Goal: Task Accomplishment & Management: Manage account settings

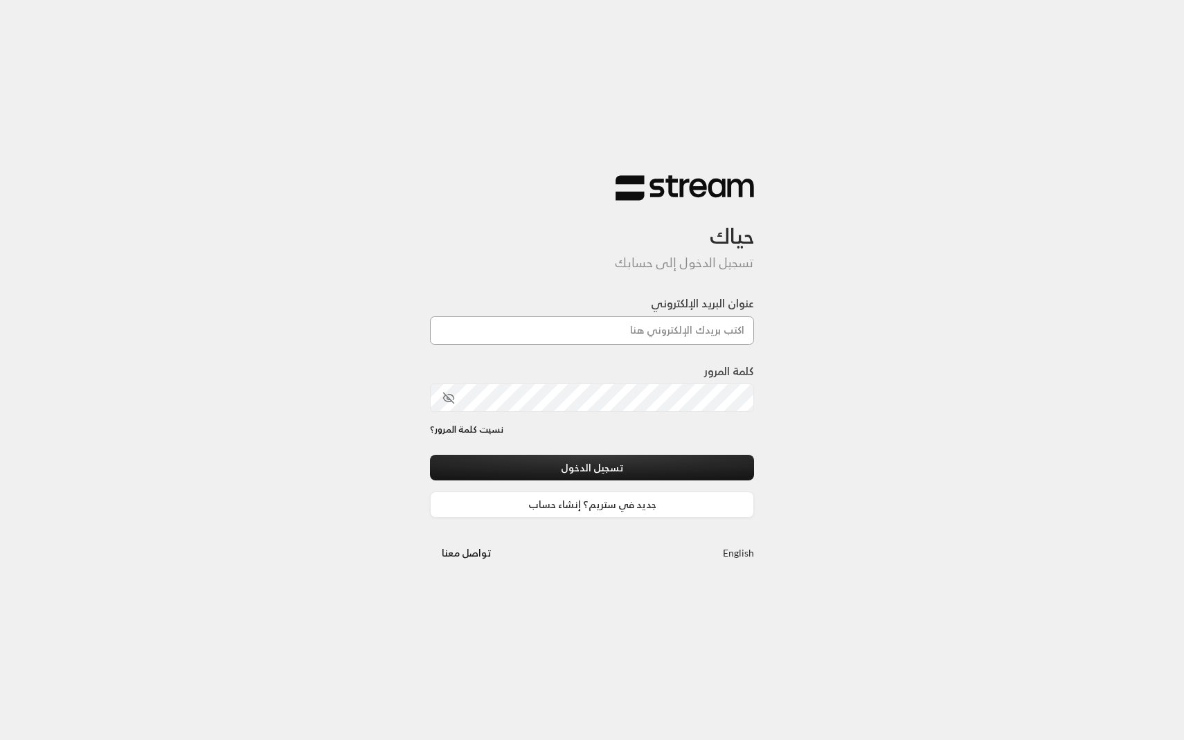
type input "[EMAIL_ADDRESS][DOMAIN_NAME]"
click at [526, 462] on button "تسجيل الدخول" at bounding box center [592, 468] width 324 height 26
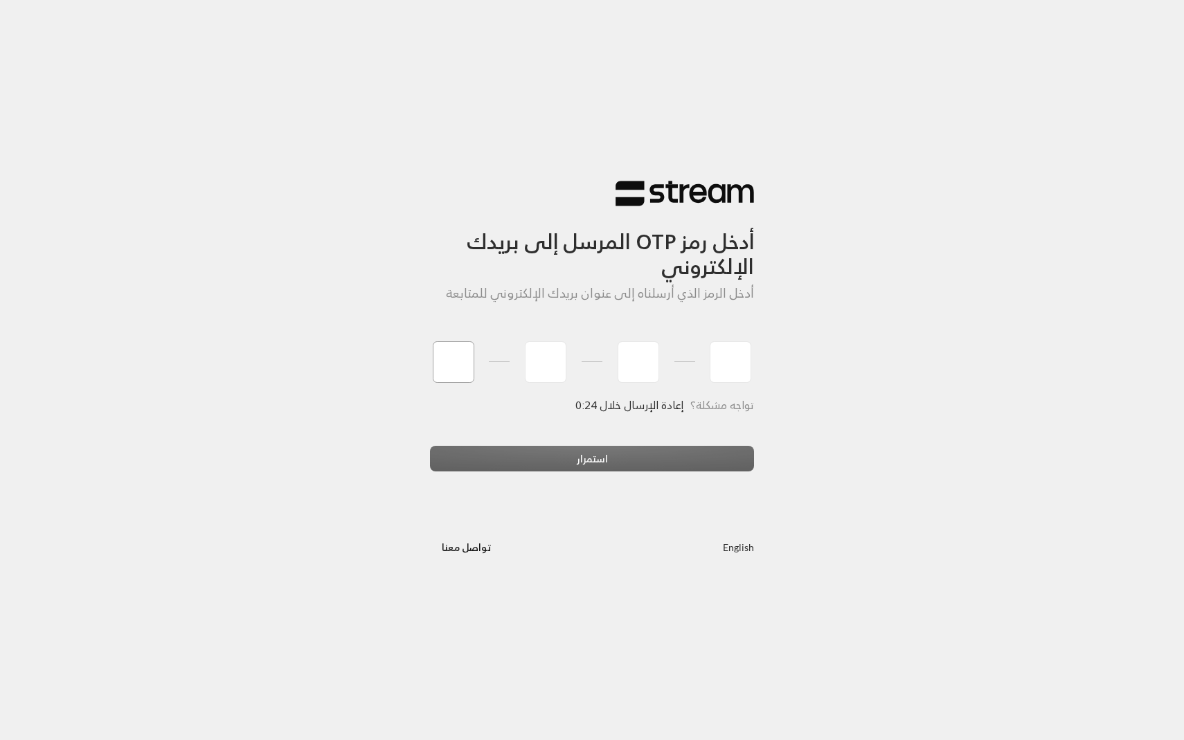
type input "1"
type input "7"
type input "0"
type input "7"
